Goal: Check status: Check status

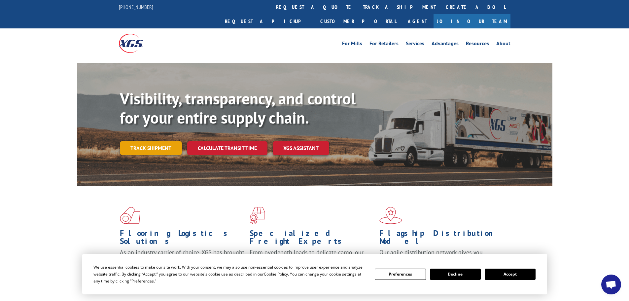
click at [149, 141] on link "Track shipment" at bounding box center [151, 148] width 62 height 14
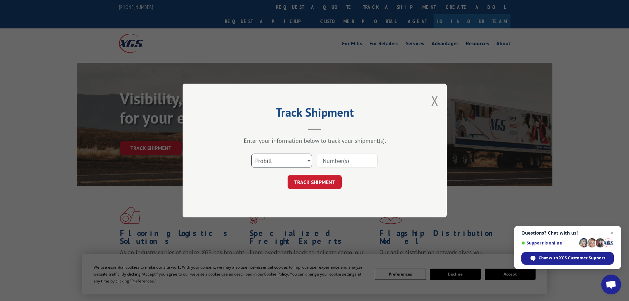
click at [309, 160] on select "Select category... Probill BOL PO" at bounding box center [281, 160] width 61 height 14
select select "bol"
click at [251, 153] on select "Select category... Probill BOL PO" at bounding box center [281, 160] width 61 height 14
click at [332, 159] on input at bounding box center [347, 160] width 61 height 14
paste input "5431652"
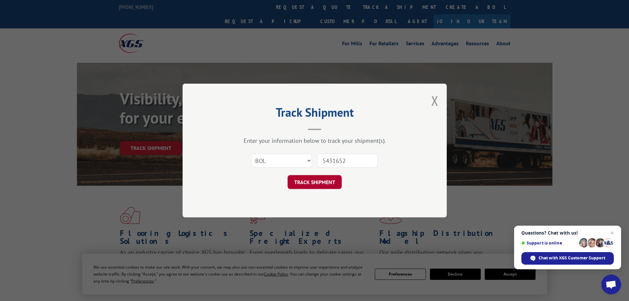
type input "5431652"
click at [313, 184] on button "TRACK SHIPMENT" at bounding box center [314, 182] width 54 height 14
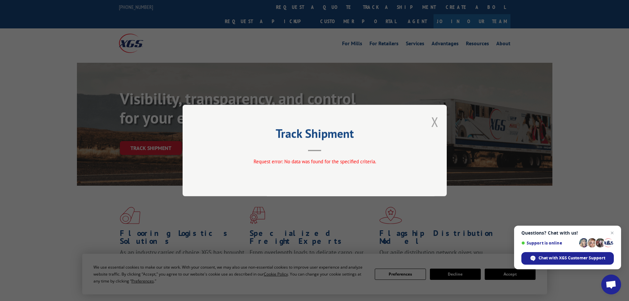
click at [434, 120] on button "Close modal" at bounding box center [434, 121] width 7 height 17
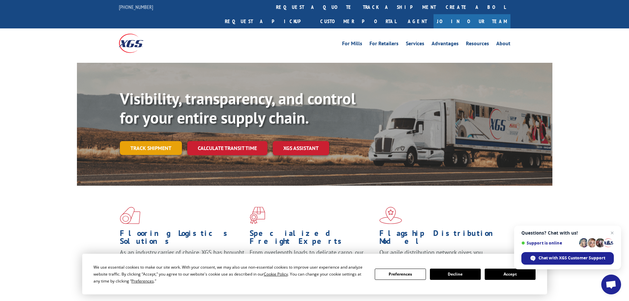
click at [141, 141] on link "Track shipment" at bounding box center [151, 148] width 62 height 14
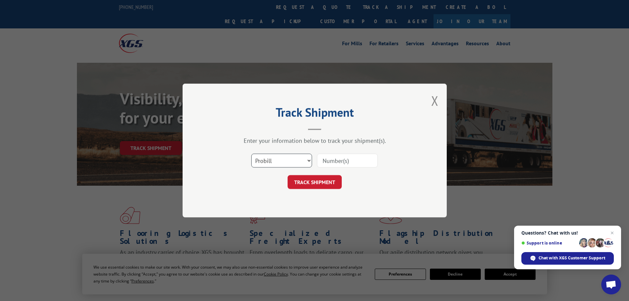
click at [269, 159] on select "Select category... Probill BOL PO" at bounding box center [281, 160] width 61 height 14
select select "bol"
click at [251, 153] on select "Select category... Probill BOL PO" at bounding box center [281, 160] width 61 height 14
click at [341, 160] on input at bounding box center [347, 160] width 61 height 14
paste input "5431652"
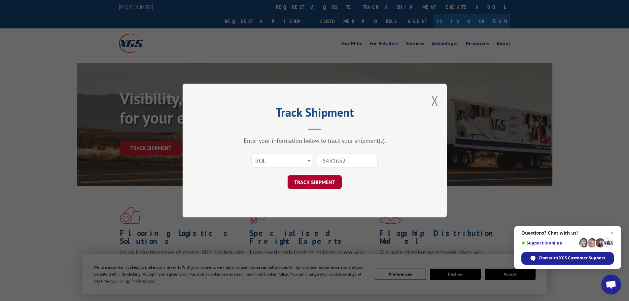
type input "5431652"
click at [322, 181] on button "TRACK SHIPMENT" at bounding box center [314, 182] width 54 height 14
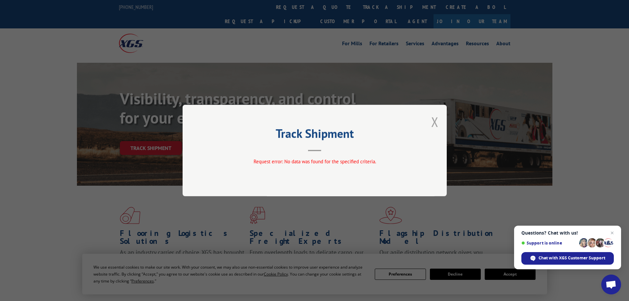
click at [433, 120] on button "Close modal" at bounding box center [434, 121] width 7 height 17
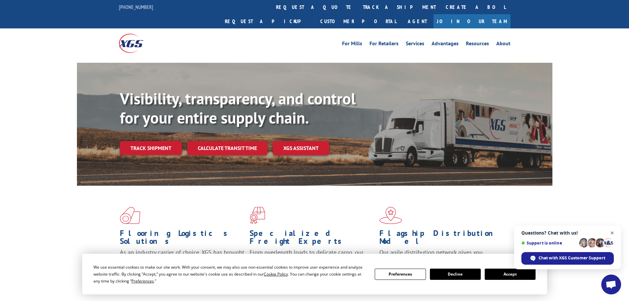
click at [613, 230] on span "Close chat" at bounding box center [612, 233] width 8 height 8
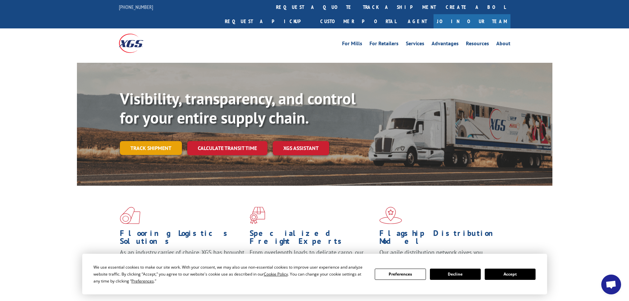
click at [151, 141] on link "Track shipment" at bounding box center [151, 148] width 62 height 14
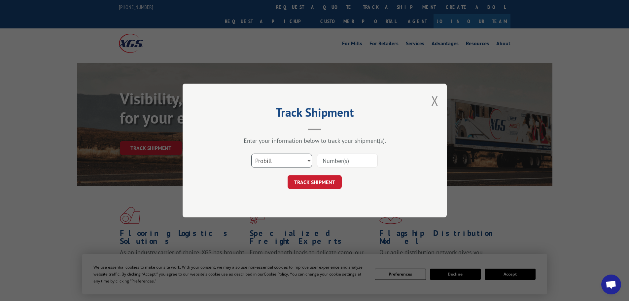
click at [308, 160] on select "Select category... Probill BOL PO" at bounding box center [281, 160] width 61 height 14
select select "bol"
click at [251, 153] on select "Select category... Probill BOL PO" at bounding box center [281, 160] width 61 height 14
paste input "7030005"
type input "7030005"
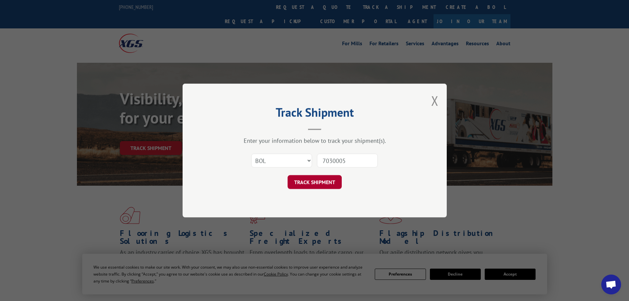
click at [312, 181] on button "TRACK SHIPMENT" at bounding box center [314, 182] width 54 height 14
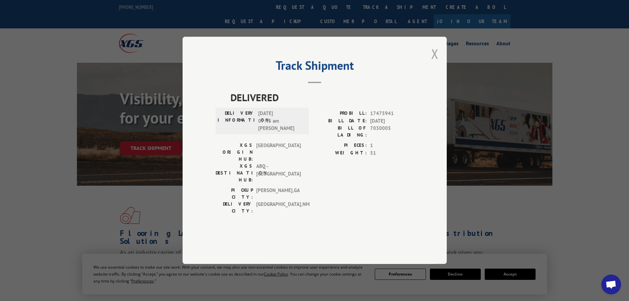
click at [435, 62] on button "Close modal" at bounding box center [434, 53] width 7 height 17
